Goal: Information Seeking & Learning: Learn about a topic

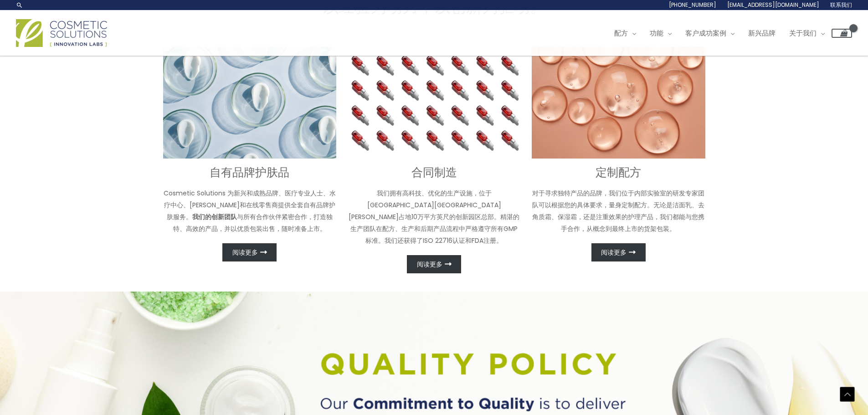
scroll to position [210, 0]
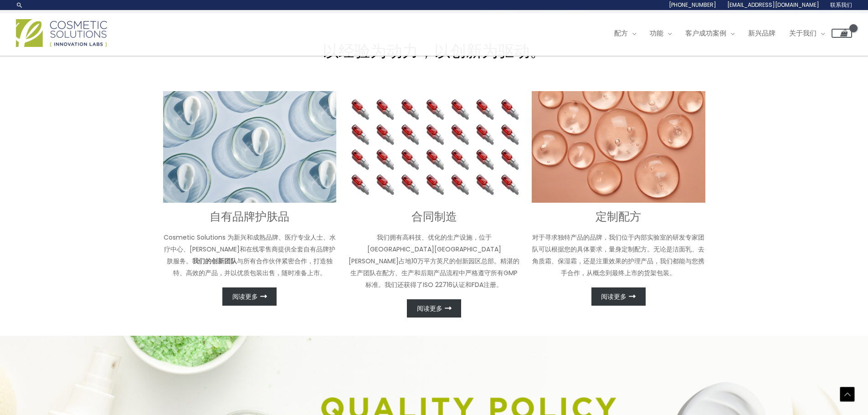
scroll to position [0, 0]
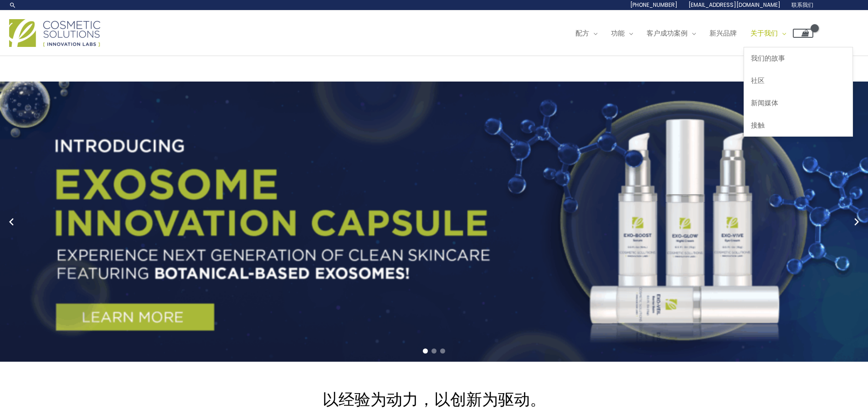
click at [778, 35] on font "关于我们" at bounding box center [763, 33] width 27 height 10
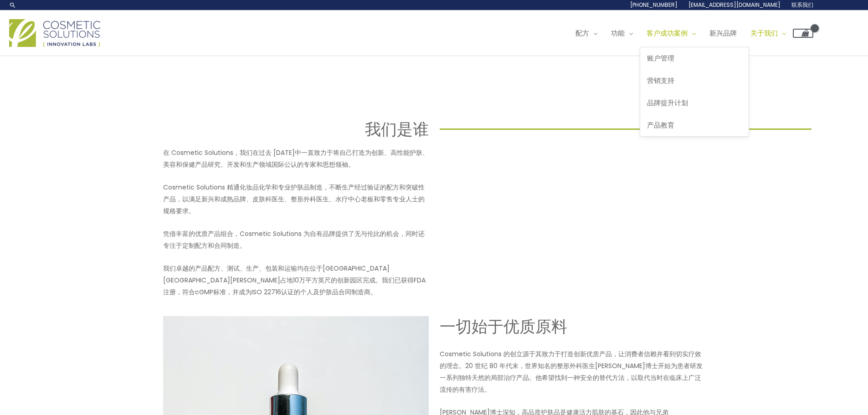
click at [682, 32] on font "客户成功案例" at bounding box center [667, 33] width 41 height 10
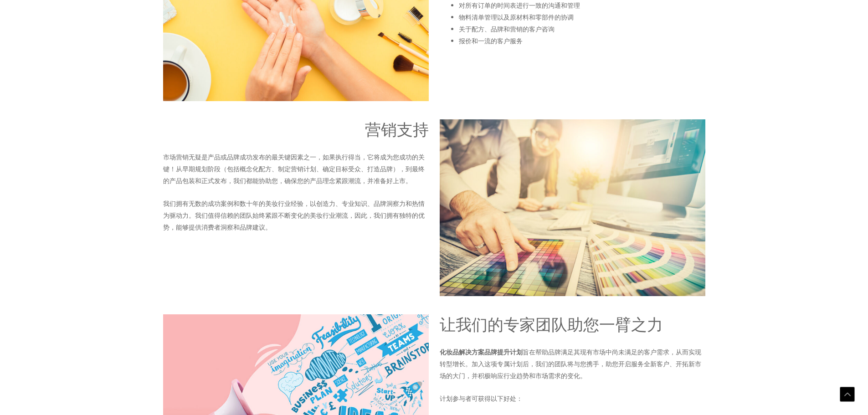
scroll to position [1093, 0]
